Goal: Information Seeking & Learning: Learn about a topic

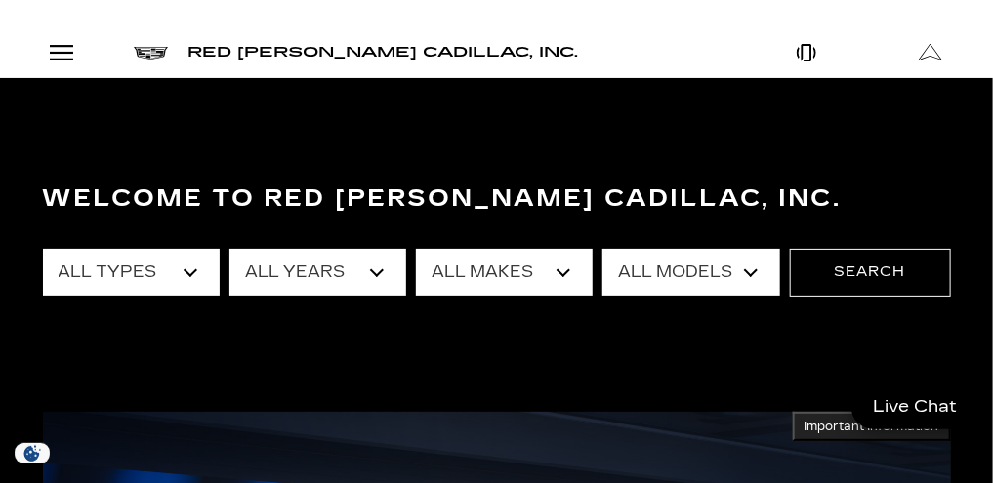
click at [0, 0] on link "Show New" at bounding box center [0, 0] width 0 height 0
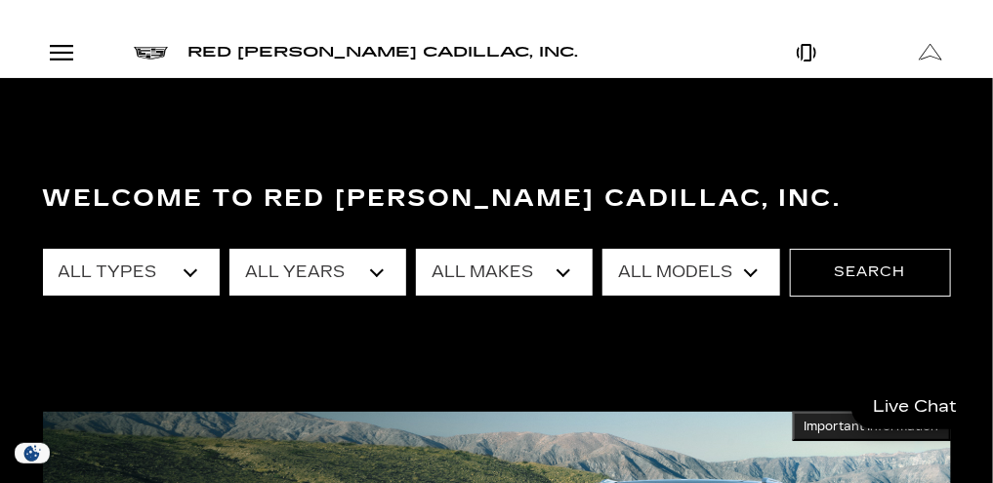
click at [0, 0] on link "OPTIQ" at bounding box center [0, 0] width 0 height 0
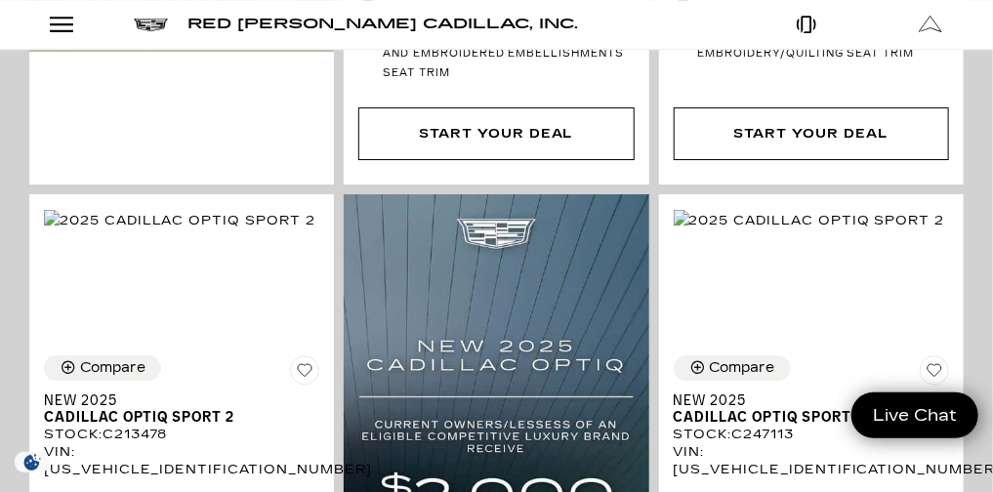
scroll to position [1576, 0]
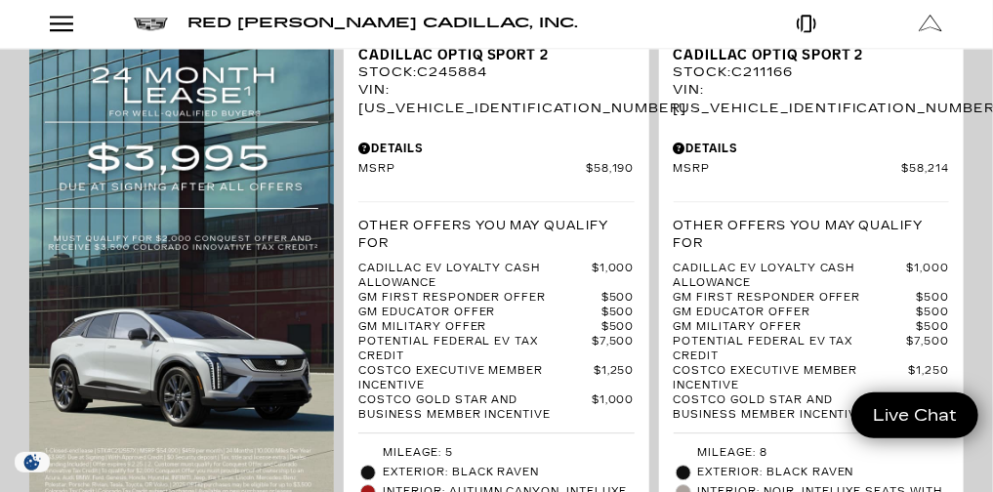
click at [0, 0] on link "Show New" at bounding box center [0, 0] width 0 height 0
click at [0, 0] on link "LYRIQ" at bounding box center [0, 0] width 0 height 0
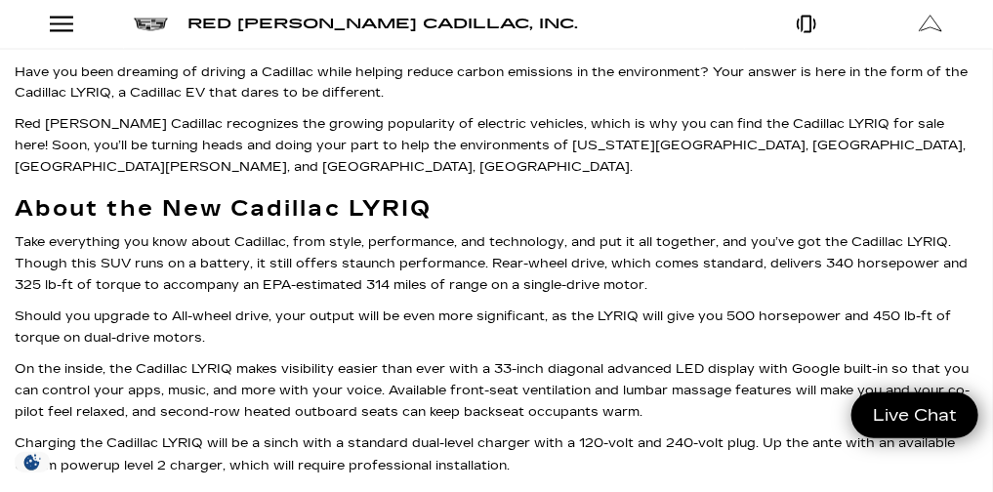
scroll to position [8291, 0]
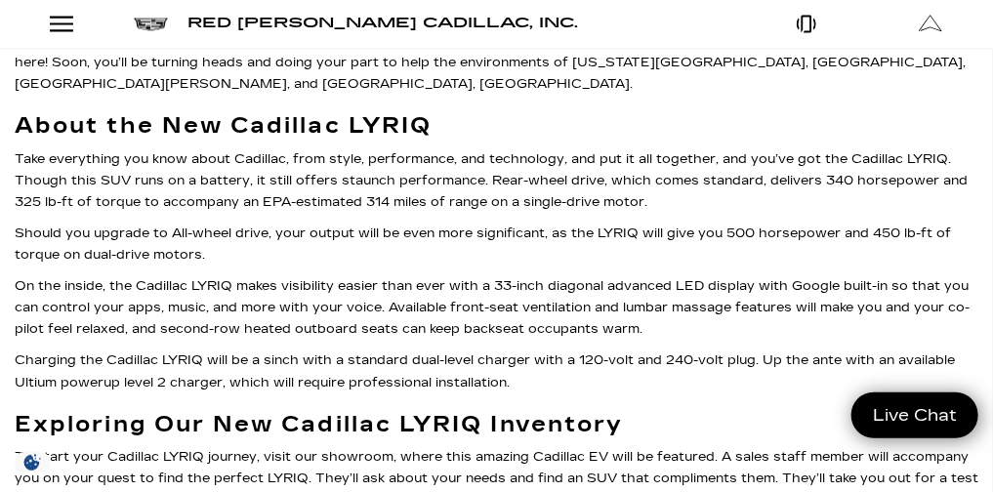
click at [0, 0] on link "Show New" at bounding box center [0, 0] width 0 height 0
click at [0, 0] on link "VISTIQ" at bounding box center [0, 0] width 0 height 0
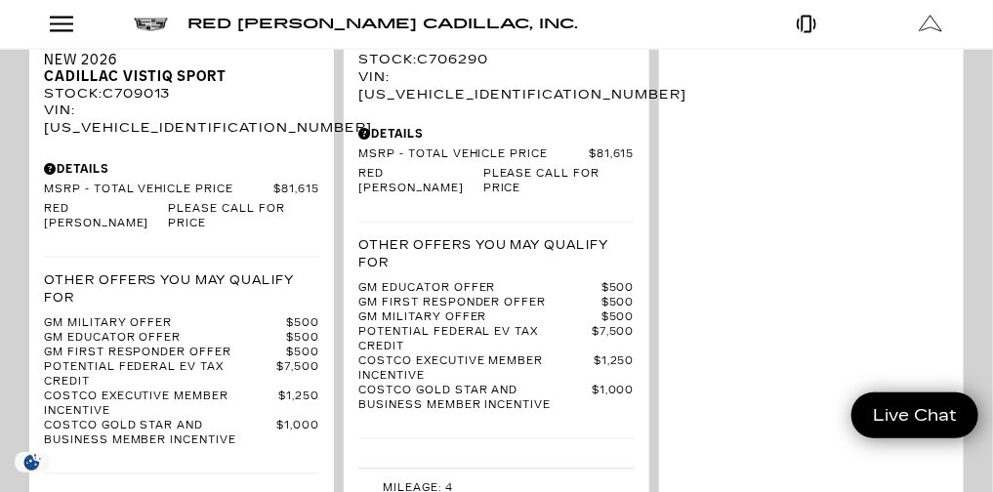
scroll to position [3606, 0]
